Goal: Task Accomplishment & Management: Manage account settings

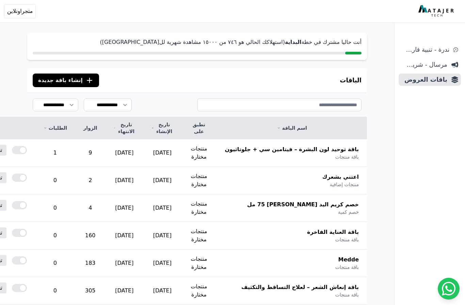
scroll to position [14, 0]
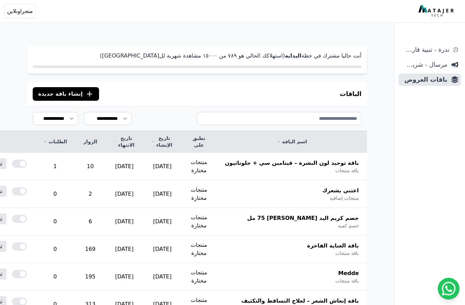
scroll to position [14, 0]
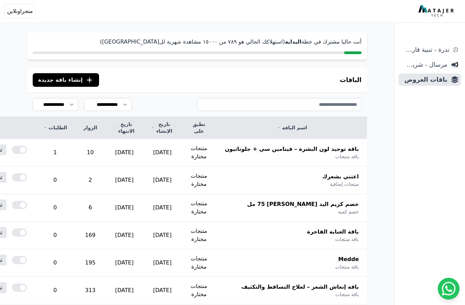
click at [332, 177] on span "اعتني بشعرك" at bounding box center [340, 177] width 36 height 8
click at [246, 181] on div "اعتني بشعرك منتجات إضافية" at bounding box center [292, 180] width 134 height 15
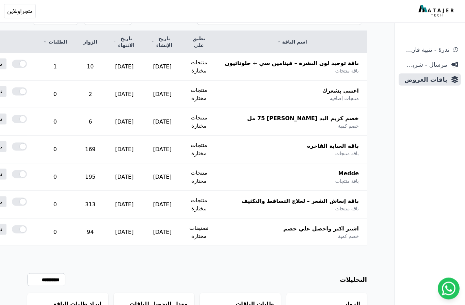
scroll to position [100, 0]
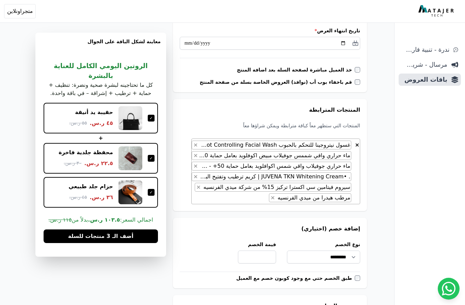
scroll to position [173, 0]
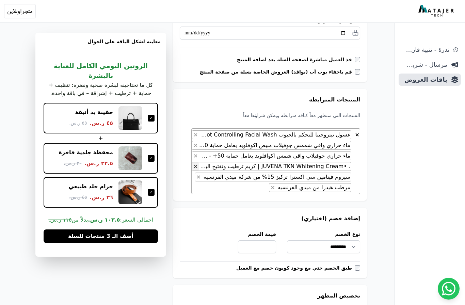
click at [196, 169] on span "×" at bounding box center [195, 166] width 4 height 6
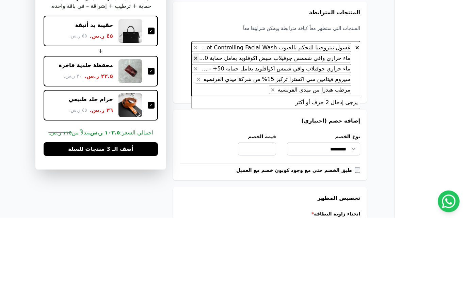
click at [194, 142] on span "×" at bounding box center [195, 145] width 4 height 6
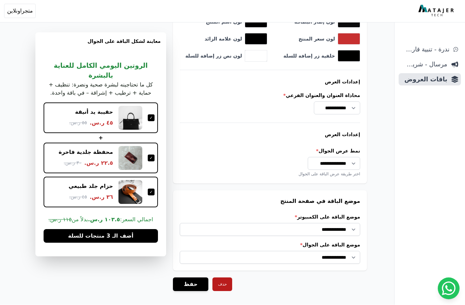
scroll to position [529, 0]
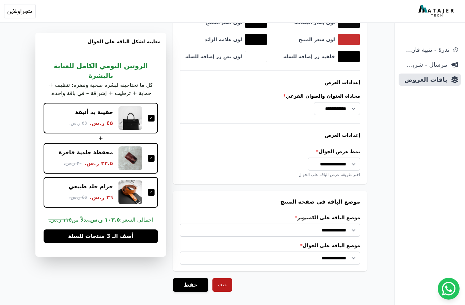
click at [184, 289] on button "حفظ" at bounding box center [190, 285] width 35 height 14
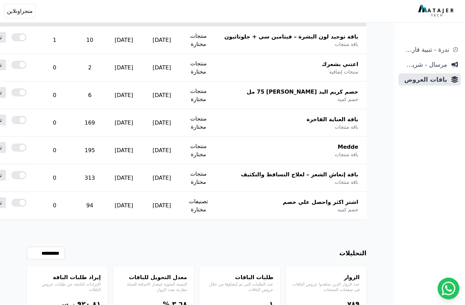
scroll to position [143, 0]
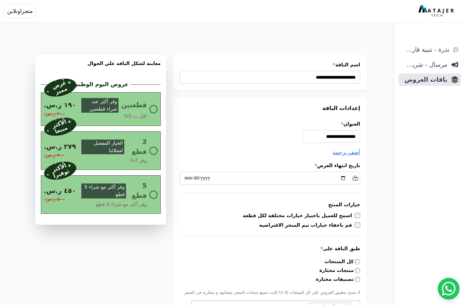
select select "*********"
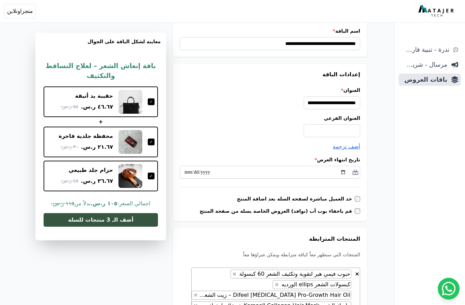
scroll to position [33, 0]
click at [305, 133] on input "العنوان الفرعي" at bounding box center [332, 131] width 56 height 13
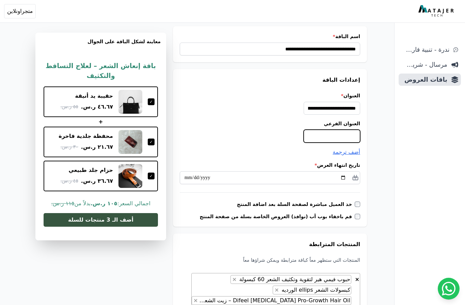
scroll to position [28, 0]
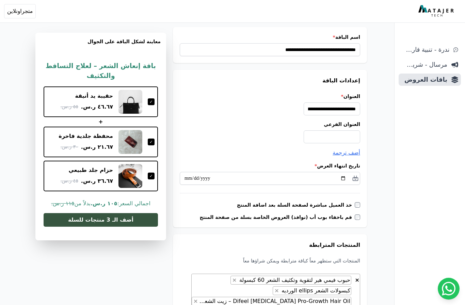
click at [223, 32] on div "**********" at bounding box center [270, 45] width 194 height 36
